Goal: Task Accomplishment & Management: Use online tool/utility

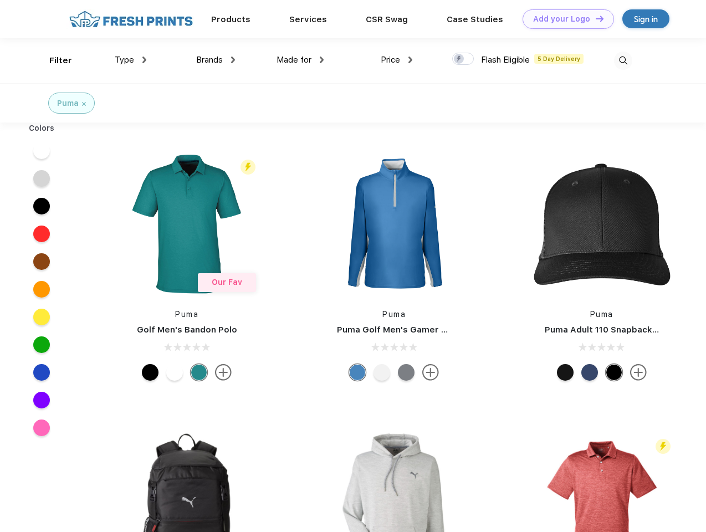
scroll to position [1, 0]
click at [564, 19] on link "Add your Logo Design Tool" at bounding box center [567, 18] width 91 height 19
click at [0, 0] on div "Design Tool" at bounding box center [0, 0] width 0 height 0
click at [594, 18] on link "Add your Logo Design Tool" at bounding box center [567, 18] width 91 height 19
click at [53, 60] on div "Filter" at bounding box center [60, 60] width 23 height 13
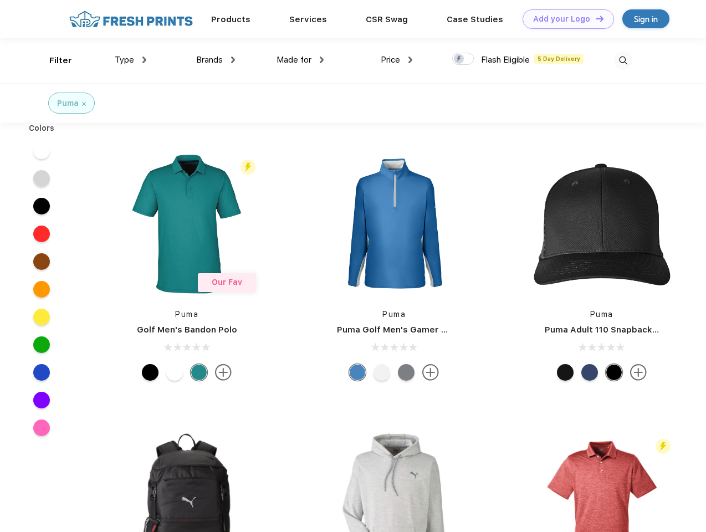
click at [131, 60] on span "Type" at bounding box center [124, 60] width 19 height 10
click at [215, 60] on span "Brands" at bounding box center [209, 60] width 27 height 10
click at [300, 60] on span "Made for" at bounding box center [293, 60] width 35 height 10
click at [397, 60] on span "Price" at bounding box center [390, 60] width 19 height 10
click at [463, 59] on div at bounding box center [463, 59] width 22 height 12
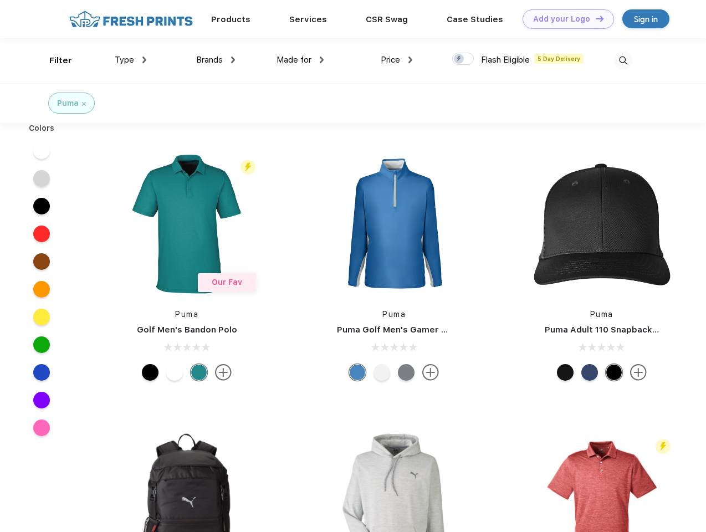
click at [459, 59] on input "checkbox" at bounding box center [455, 55] width 7 height 7
click at [623, 60] on img at bounding box center [623, 61] width 18 height 18
